Goal: Task Accomplishment & Management: Manage account settings

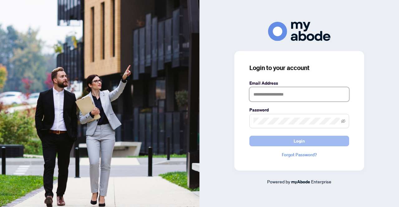
type input "**********"
click at [298, 139] on span "Login" at bounding box center [299, 141] width 11 height 10
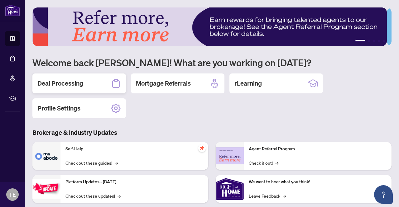
click at [79, 87] on div "Deal Processing" at bounding box center [79, 84] width 94 height 20
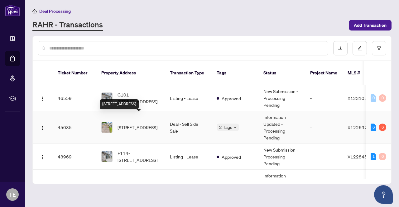
click at [135, 124] on span "[STREET_ADDRESS]" at bounding box center [138, 127] width 40 height 7
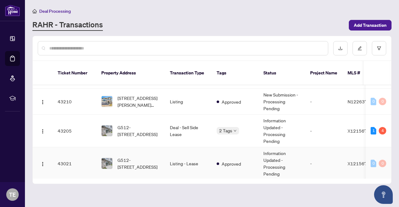
scroll to position [218, 0]
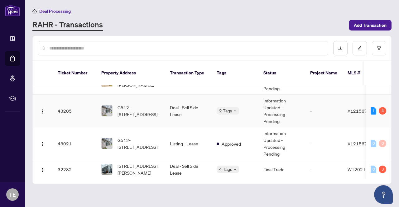
click at [181, 100] on td "Deal - Sell Side Lease" at bounding box center [188, 111] width 47 height 33
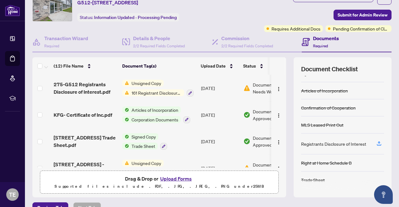
scroll to position [62, 0]
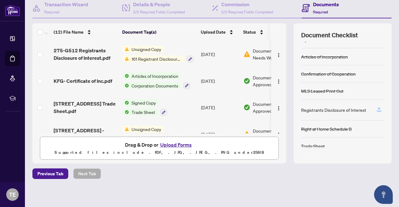
click at [376, 109] on icon "button" at bounding box center [379, 110] width 6 height 6
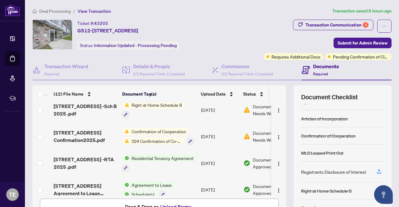
scroll to position [225, 0]
